Goal: Browse casually

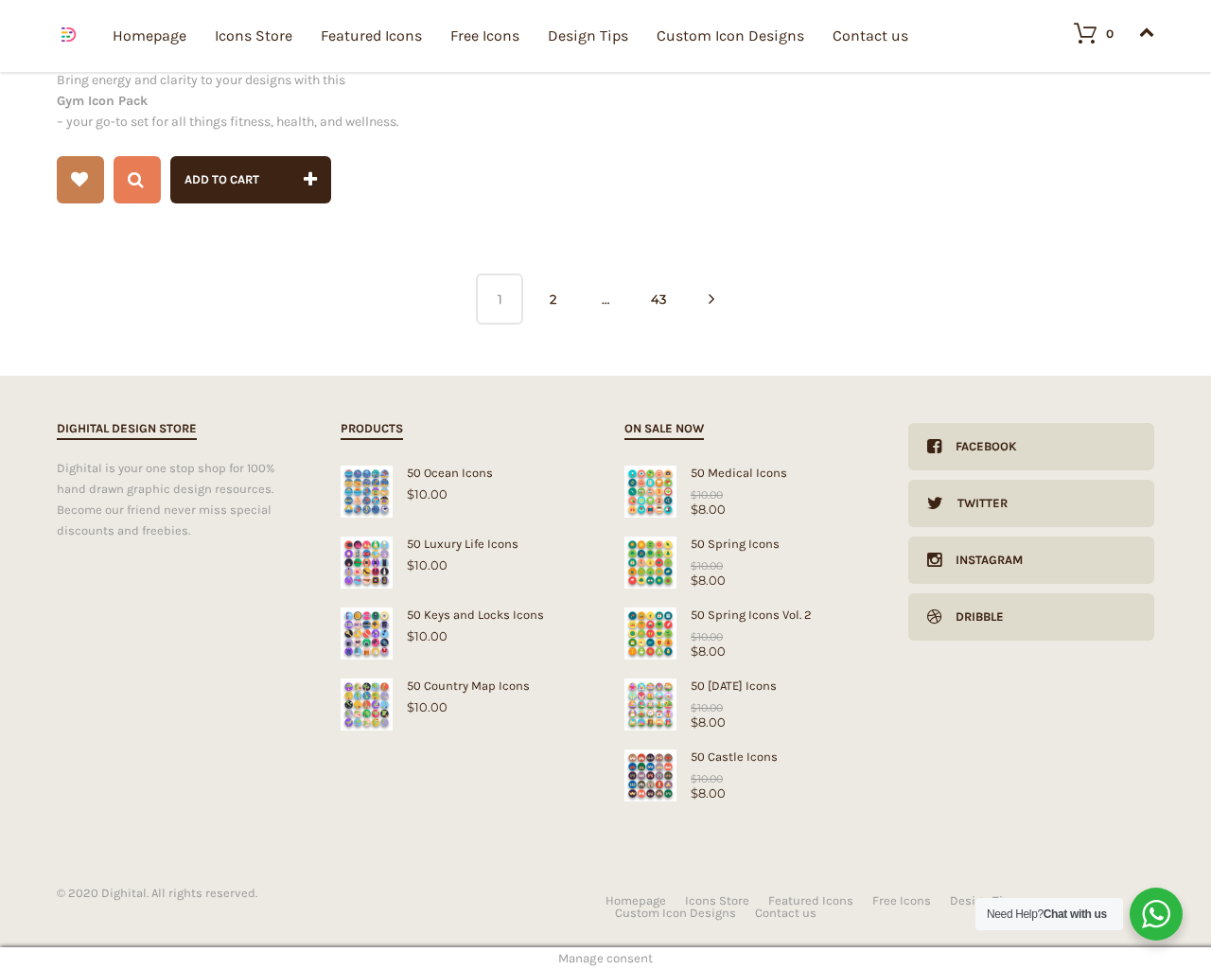
scroll to position [7808, 0]
type input "1"
type input "20"
checkbox input "false"
type input "dTjdNQKi"
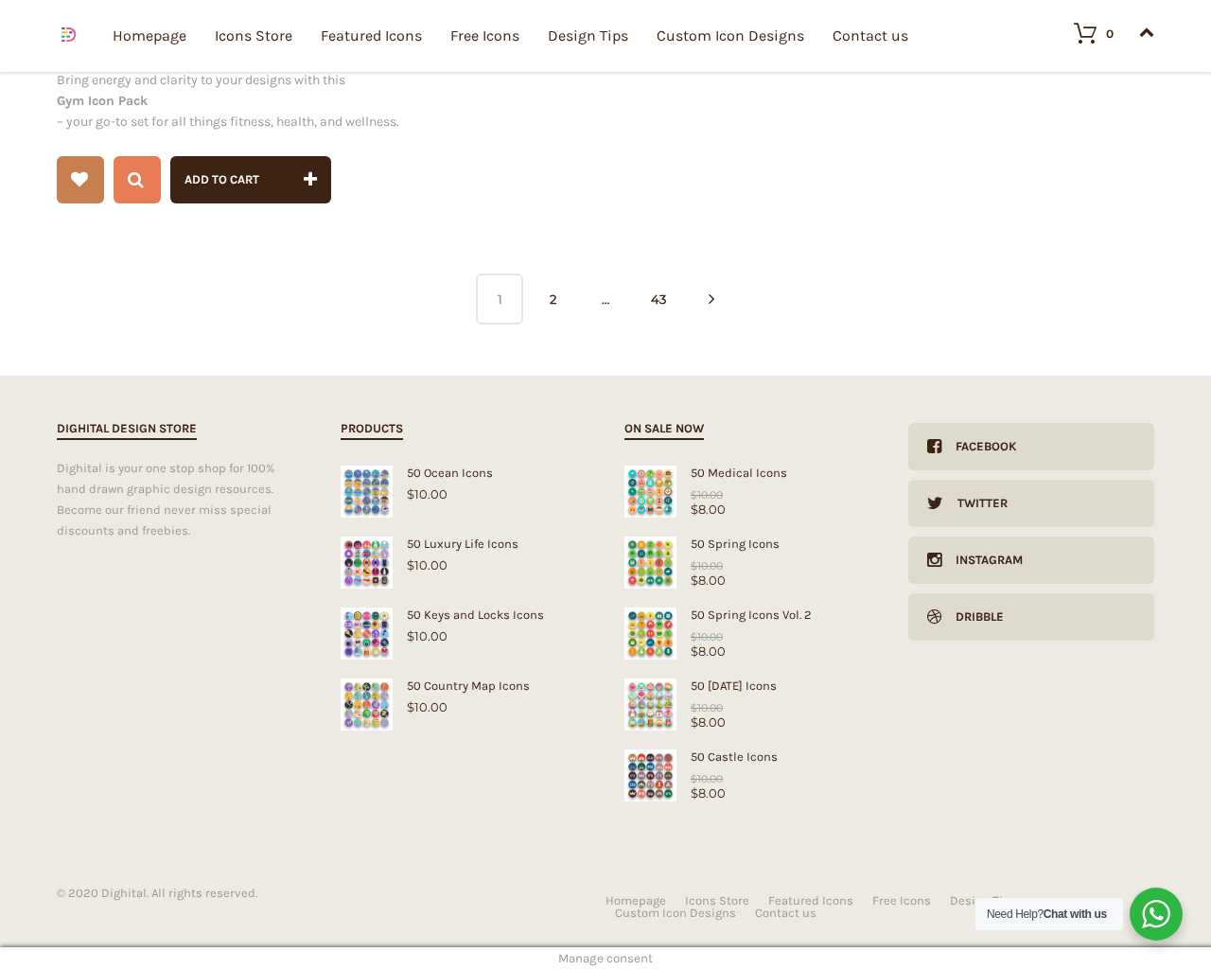
type input "[EMAIL_ADDRESS][DOMAIN_NAME]"
checkbox input "false"
select select "price-desc"
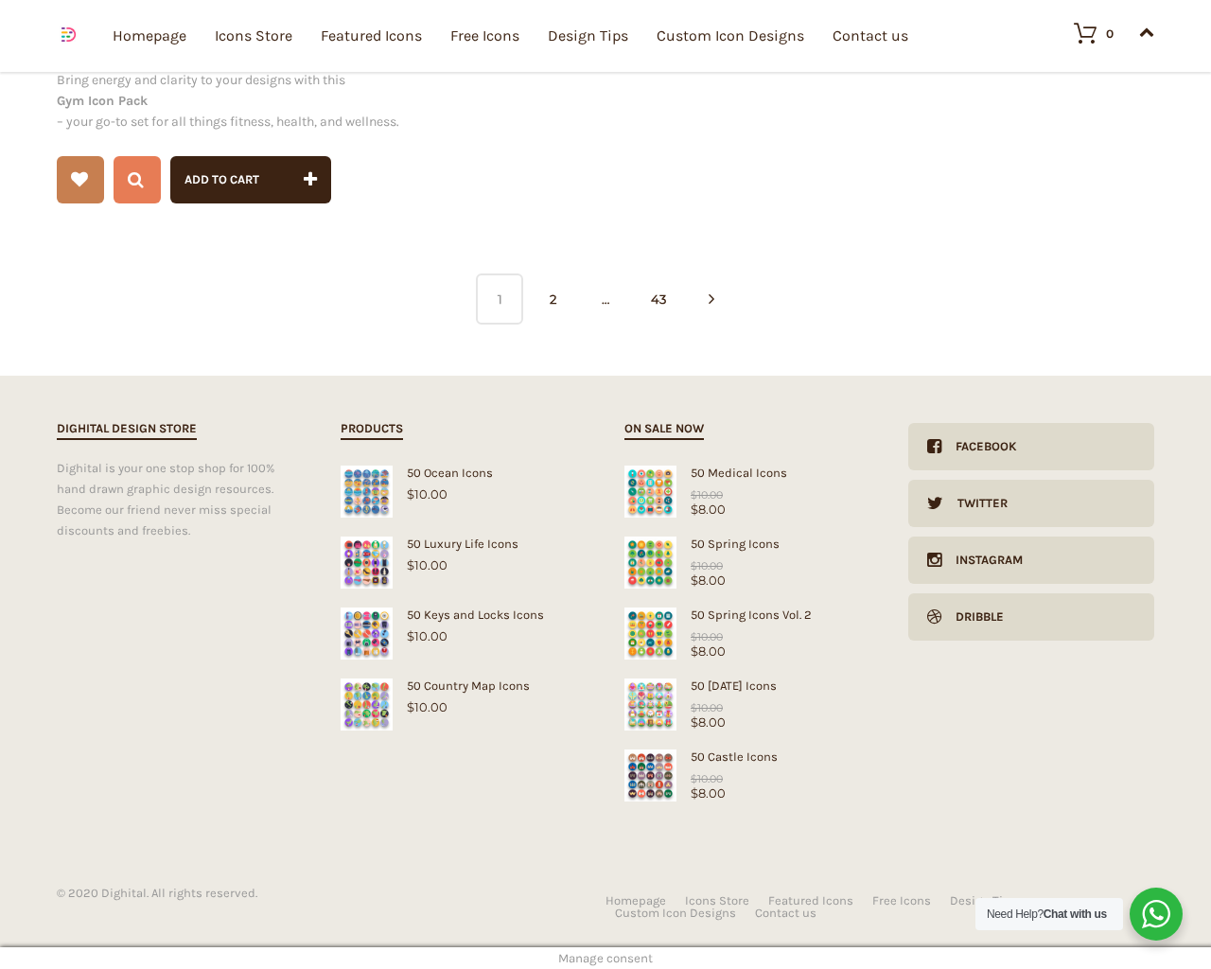
select select "lollipop"
select select "price-desc"
select select "dark"
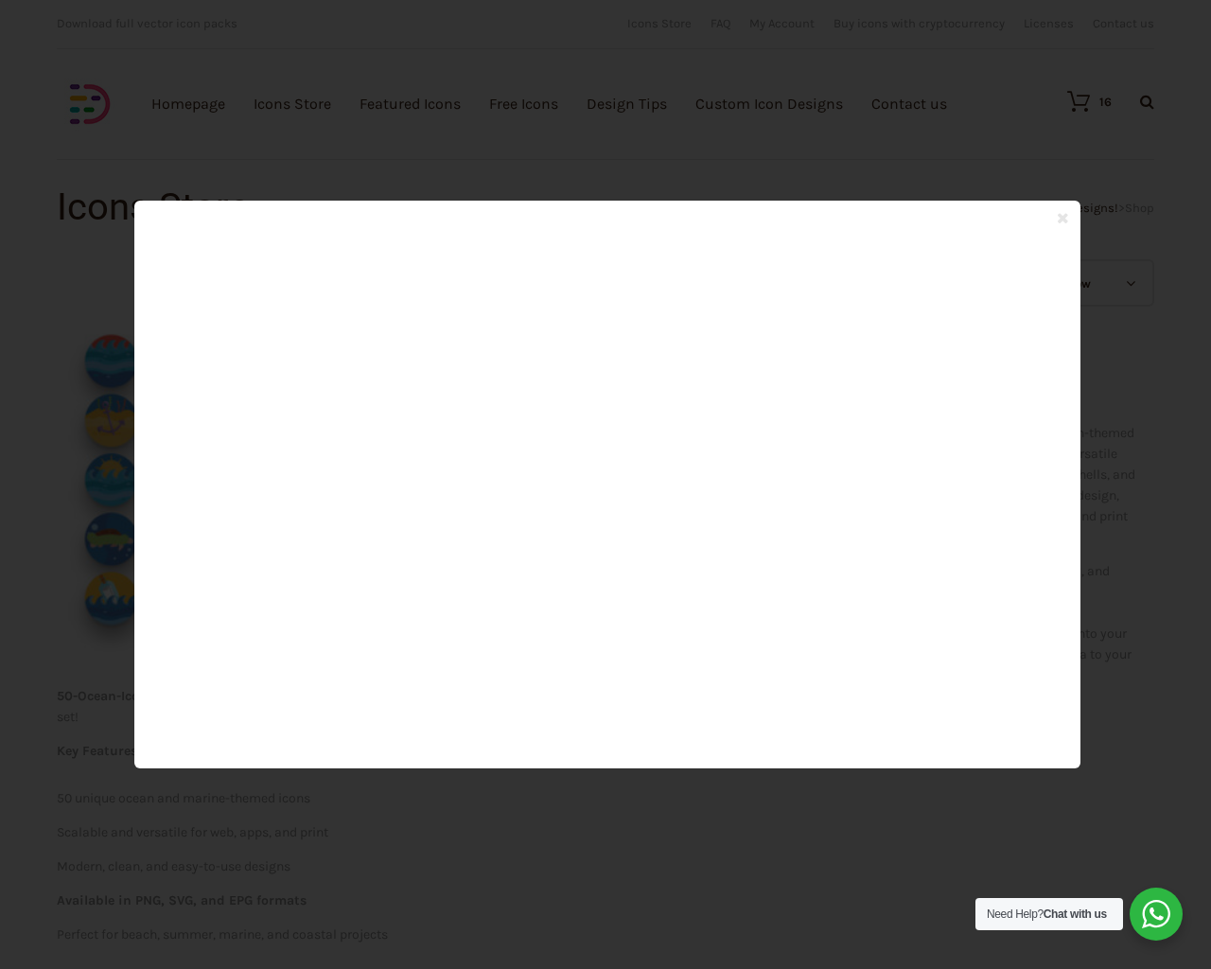
click at [559, 515] on input "Hide Price" at bounding box center [565, 521] width 12 height 12
checkbox input "true"
click at [559, 832] on input "Send me a copy of this e-mail" at bounding box center [565, 838] width 12 height 12
checkbox input "true"
